Goal: Download file/media

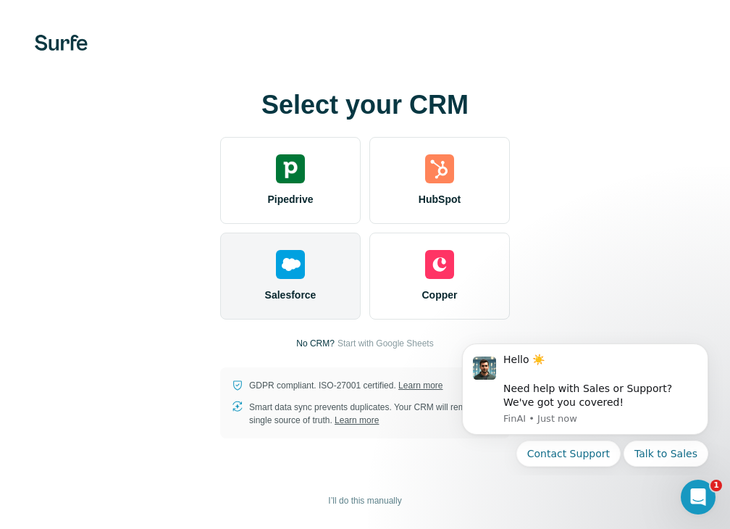
click at [304, 272] on img at bounding box center [290, 264] width 29 height 29
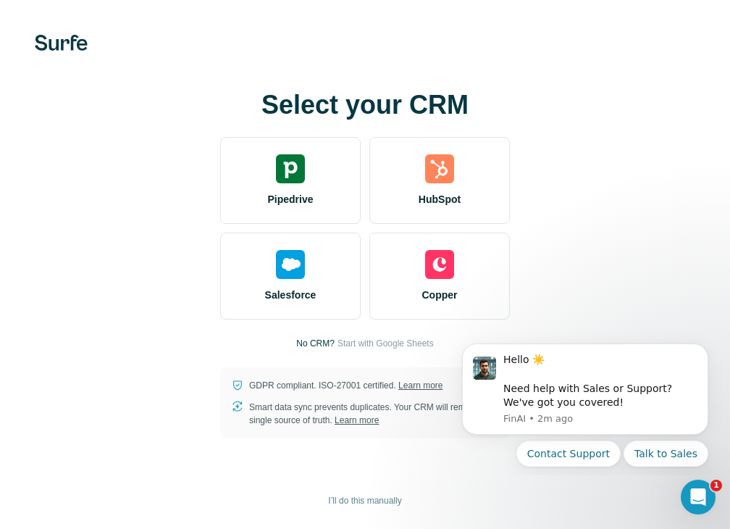
click at [651, 243] on div "Select your CRM Pipedrive HubSpot Salesforce Copper No CRM? Start with Google S…" at bounding box center [365, 265] width 672 height 348
